Goal: Find specific page/section: Find specific page/section

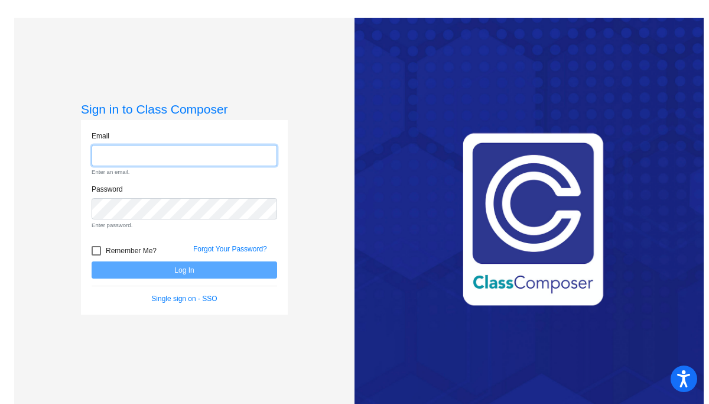
type input "[EMAIL_ADDRESS][DOMAIN_NAME]"
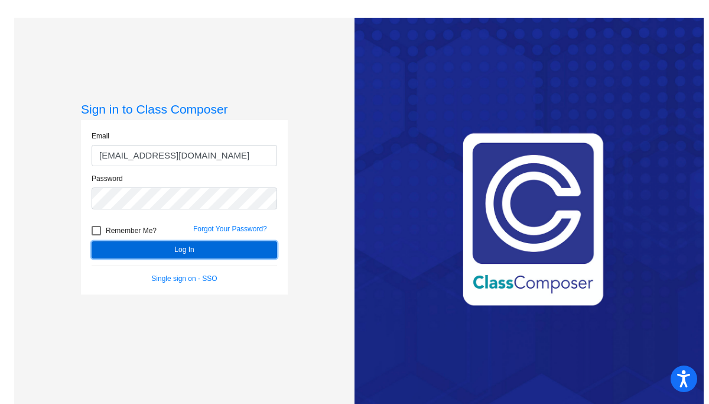
click at [196, 274] on form "Email [EMAIL_ADDRESS][DOMAIN_NAME] Password Remember Me? Forgot Your Password? …" at bounding box center [185, 207] width 186 height 153
click at [203, 251] on button "Log In" at bounding box center [185, 249] width 186 height 17
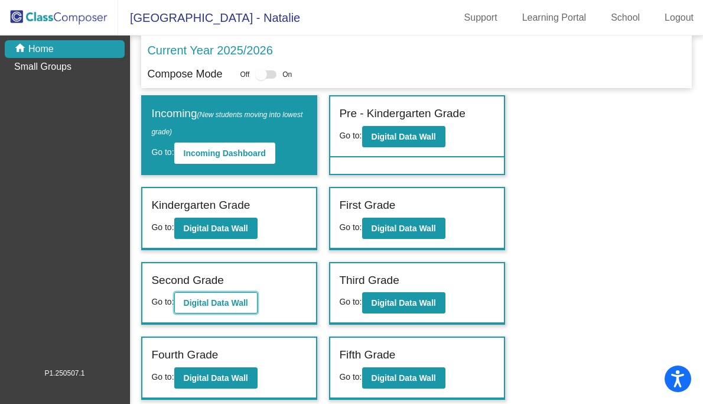
click at [233, 297] on button "Digital Data Wall" at bounding box center [215, 302] width 83 height 21
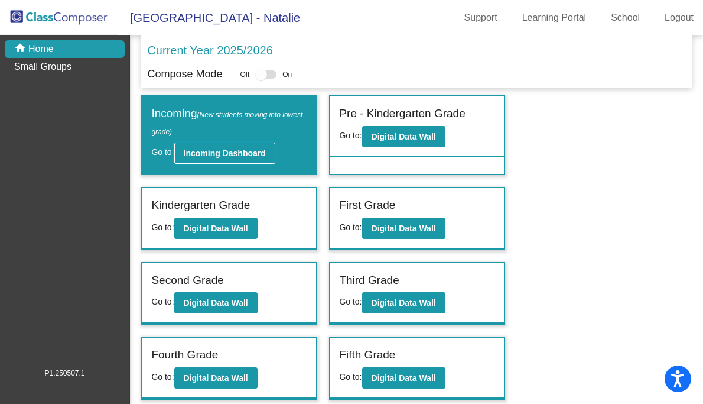
click at [207, 149] on b "Incoming Dashboard" at bounding box center [225, 152] width 82 height 9
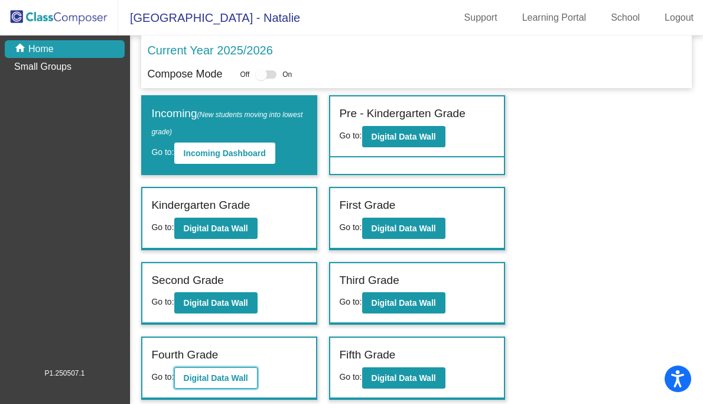
click at [236, 373] on b "Digital Data Wall" at bounding box center [216, 377] width 64 height 9
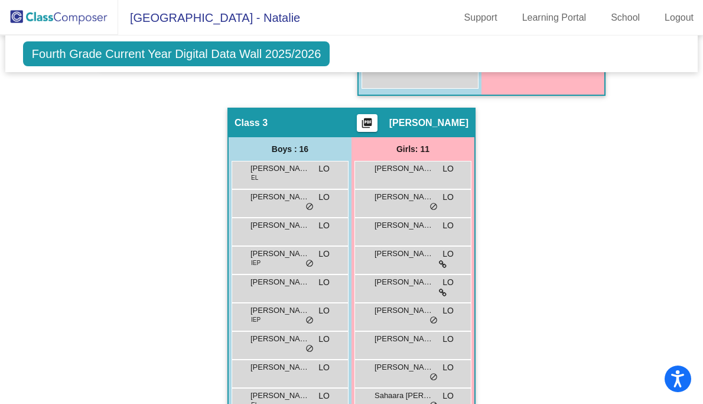
scroll to position [691, 0]
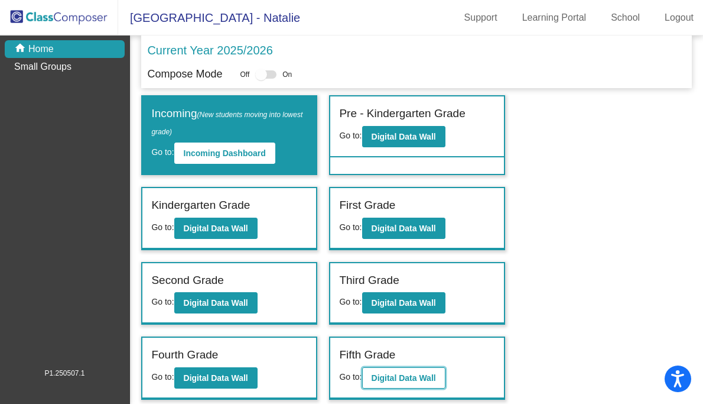
click at [411, 380] on b "Digital Data Wall" at bounding box center [404, 377] width 64 height 9
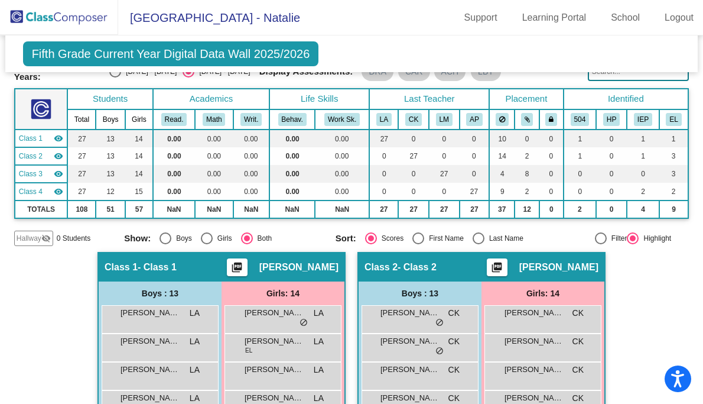
scroll to position [58, 0]
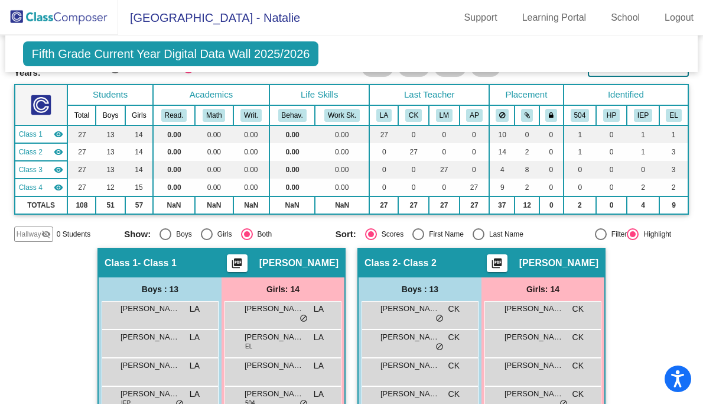
click at [165, 232] on div "Select an option" at bounding box center [166, 234] width 12 height 12
click at [165, 240] on input "Boys" at bounding box center [165, 240] width 1 height 1
radio input "true"
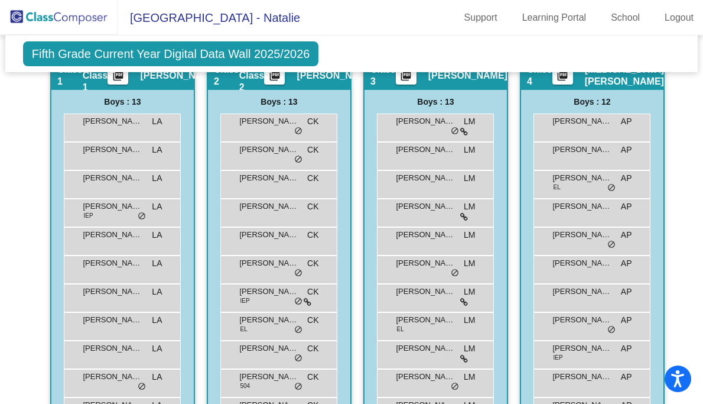
scroll to position [235, 0]
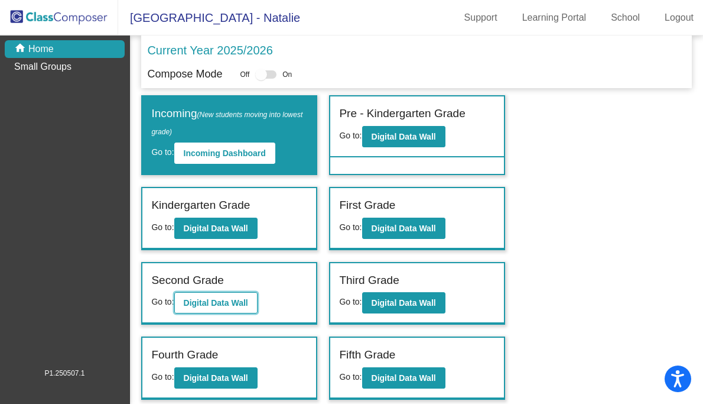
click at [222, 304] on b "Digital Data Wall" at bounding box center [216, 302] width 64 height 9
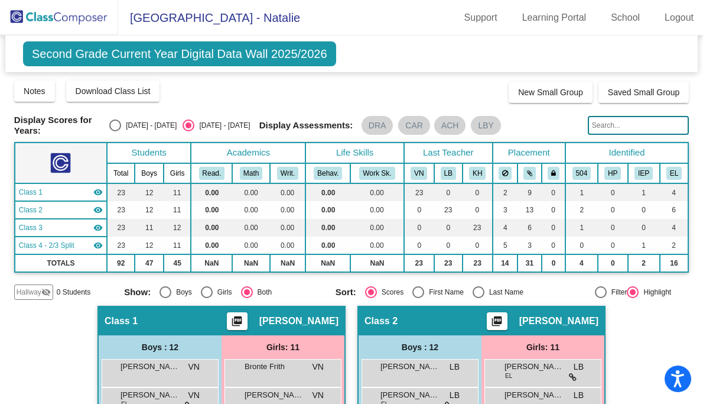
click at [171, 287] on div "Boys" at bounding box center [181, 292] width 21 height 11
click at [165, 298] on input "Boys" at bounding box center [165, 298] width 1 height 1
radio input "true"
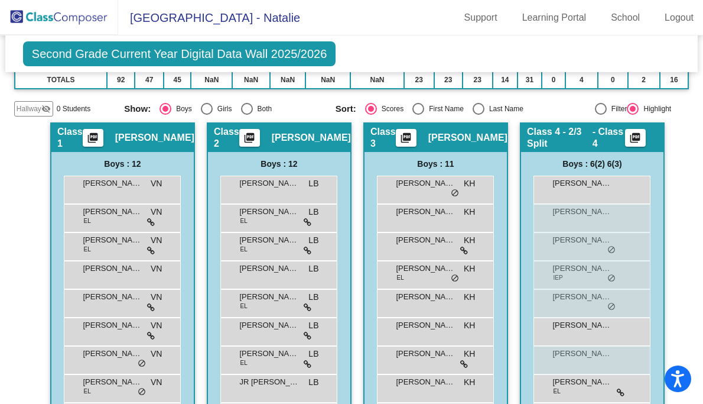
scroll to position [184, 0]
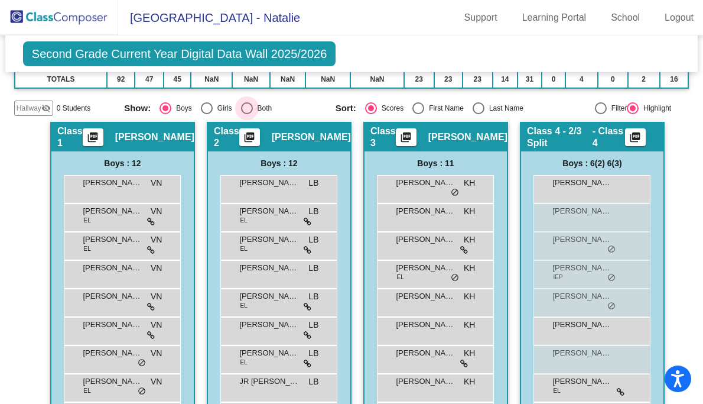
click at [246, 104] on div "Select an option" at bounding box center [247, 108] width 12 height 12
click at [246, 114] on input "Both" at bounding box center [246, 114] width 1 height 1
radio input "true"
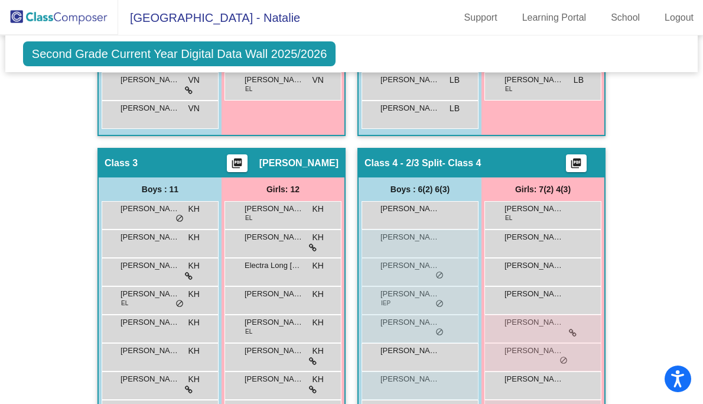
scroll to position [564, 0]
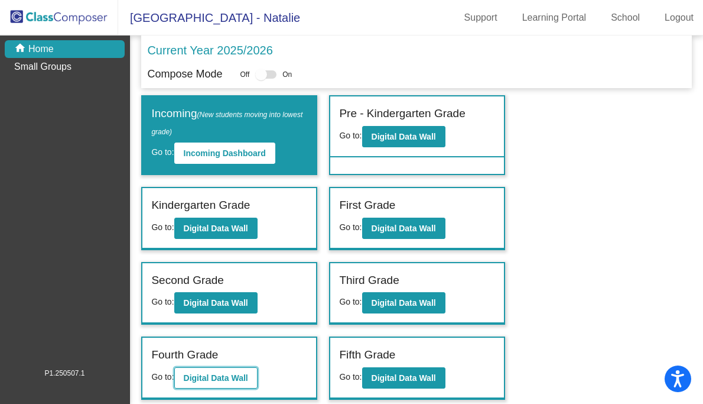
click at [232, 379] on b "Digital Data Wall" at bounding box center [216, 377] width 64 height 9
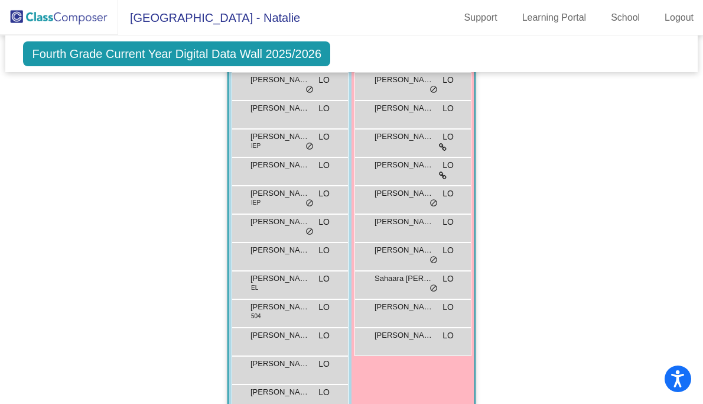
scroll to position [822, 0]
click at [308, 200] on span "do_not_disturb_alt" at bounding box center [309, 203] width 8 height 9
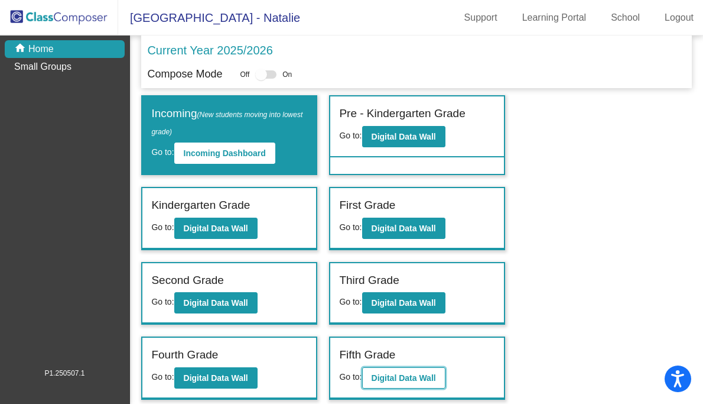
click at [400, 380] on b "Digital Data Wall" at bounding box center [404, 377] width 64 height 9
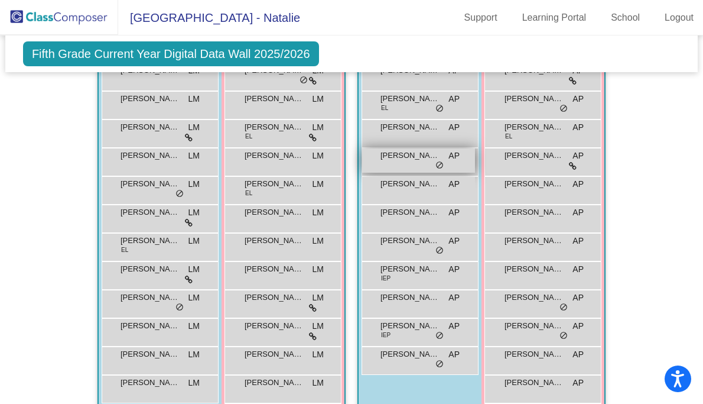
scroll to position [798, 0]
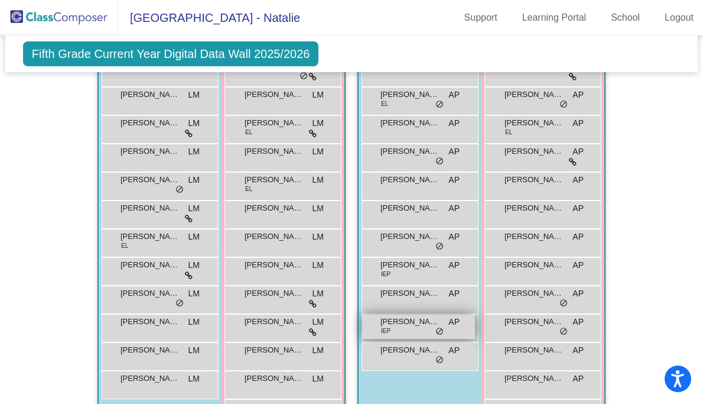
click at [393, 321] on span "[PERSON_NAME]" at bounding box center [409, 321] width 59 height 12
